Goal: Information Seeking & Learning: Learn about a topic

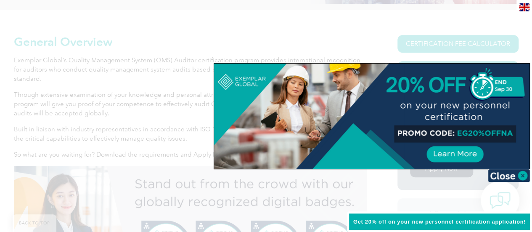
scroll to position [193, 0]
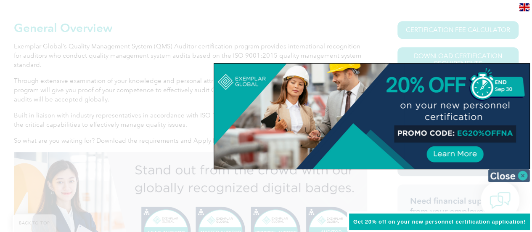
click at [518, 173] on img at bounding box center [509, 175] width 42 height 13
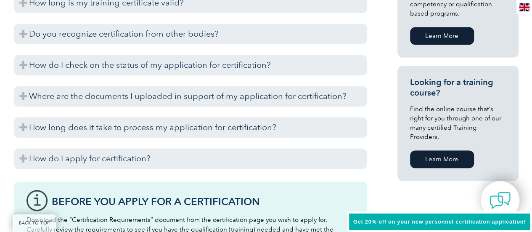
scroll to position [579, 0]
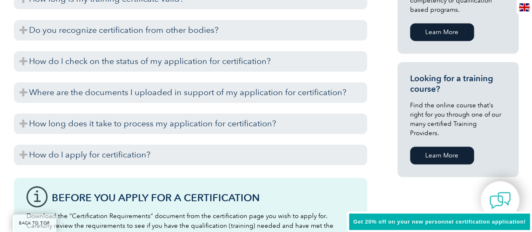
click at [433, 146] on link "Learn More" at bounding box center [442, 155] width 64 height 18
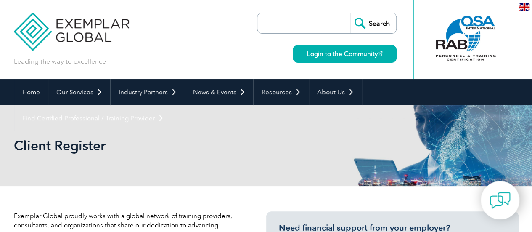
drag, startPoint x: 536, startPoint y: 11, endPoint x: 534, endPoint y: -51, distance: 62.3
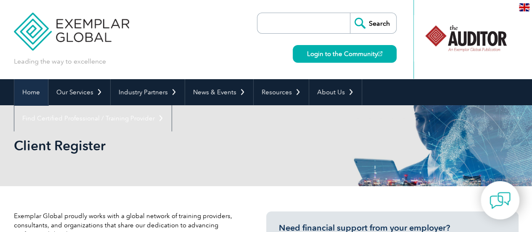
click at [23, 90] on link "Home" at bounding box center [31, 92] width 34 height 26
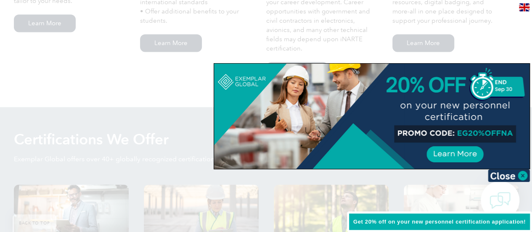
scroll to position [741, 0]
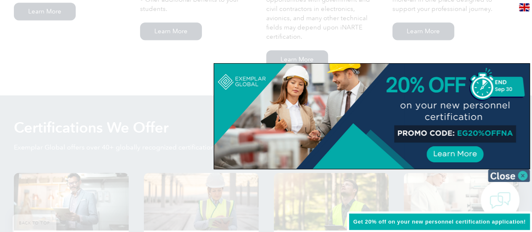
click at [506, 173] on img at bounding box center [509, 175] width 42 height 13
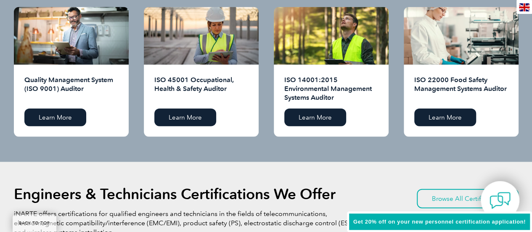
scroll to position [909, 0]
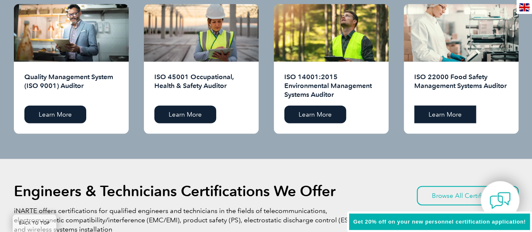
click at [430, 119] on link "Learn More" at bounding box center [445, 115] width 62 height 18
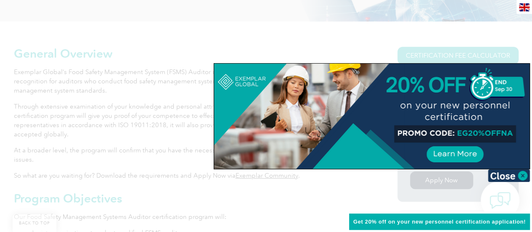
scroll to position [178, 0]
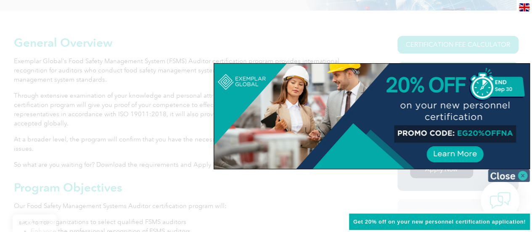
click at [507, 178] on img at bounding box center [509, 175] width 42 height 13
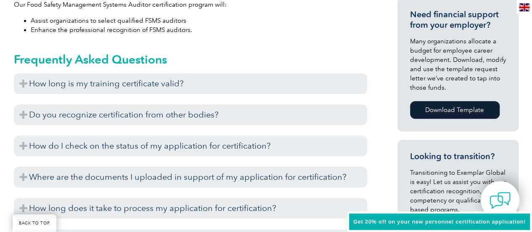
scroll to position [383, 0]
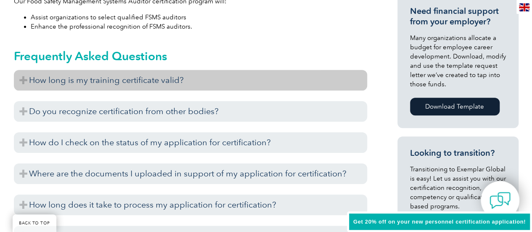
click at [267, 78] on h3 "How long is my training certificate valid?" at bounding box center [190, 80] width 353 height 21
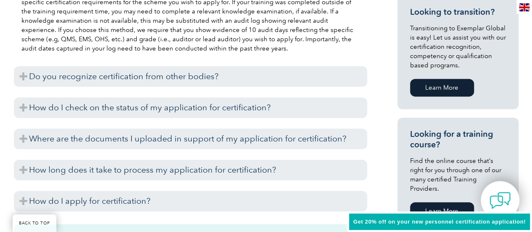
scroll to position [533, 0]
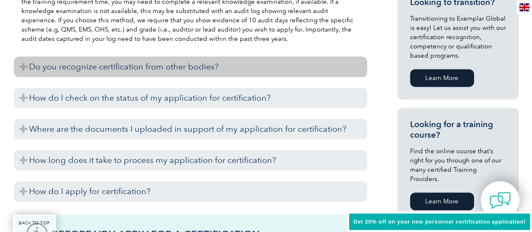
click at [234, 68] on h3 "Do you recognize certification from other bodies?" at bounding box center [190, 66] width 353 height 21
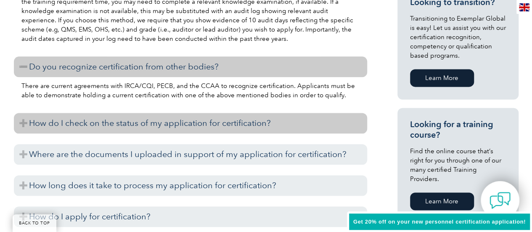
click at [279, 125] on h3 "How do I check on the status of my application for certification?" at bounding box center [190, 123] width 353 height 21
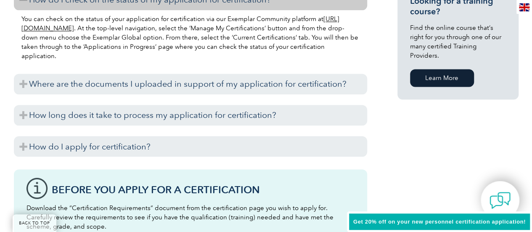
scroll to position [659, 0]
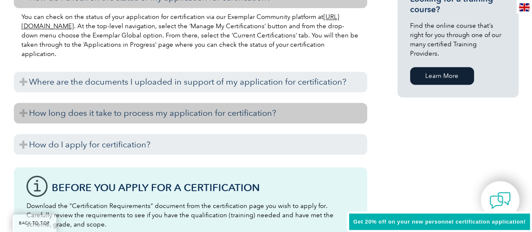
click at [297, 122] on h3 "How long does it take to process my application for certification?" at bounding box center [190, 113] width 353 height 21
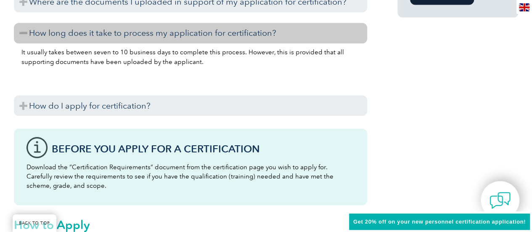
scroll to position [756, 0]
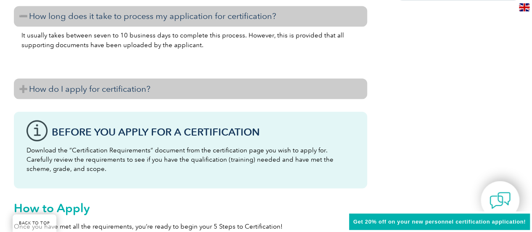
click at [288, 89] on h3 "How do I apply for certification?" at bounding box center [190, 88] width 353 height 21
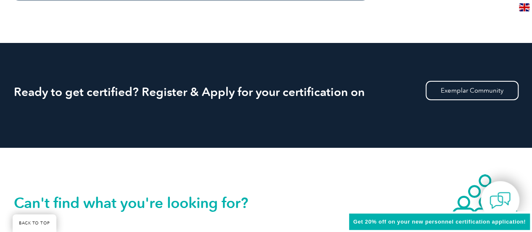
scroll to position [1531, 0]
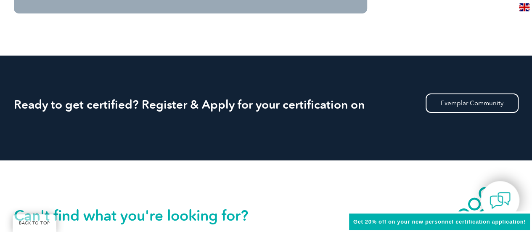
click at [342, 103] on h2 "Ready to get certified? Register & Apply for your certification on" at bounding box center [266, 104] width 505 height 13
click at [444, 105] on link "Exemplar Community" at bounding box center [472, 102] width 93 height 19
